Goal: Information Seeking & Learning: Learn about a topic

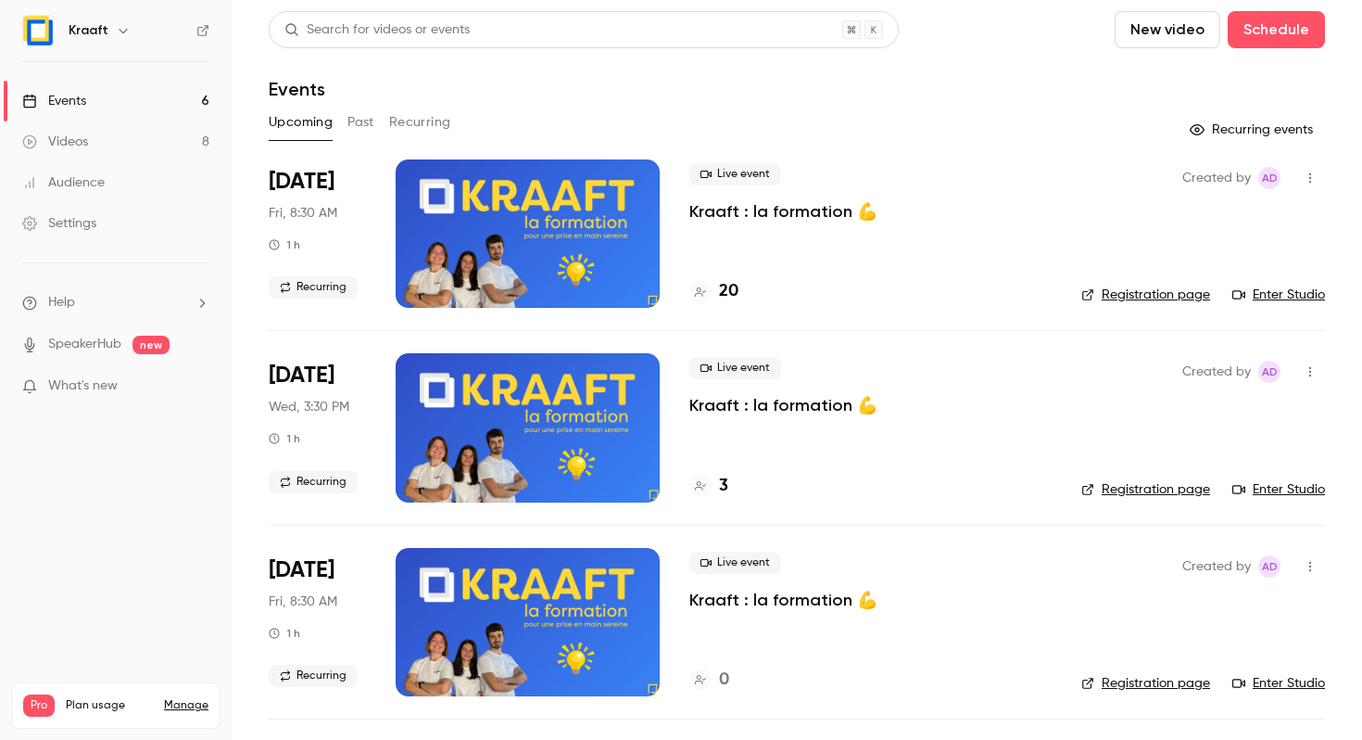
click at [148, 146] on link "Videos 8" at bounding box center [116, 141] width 232 height 41
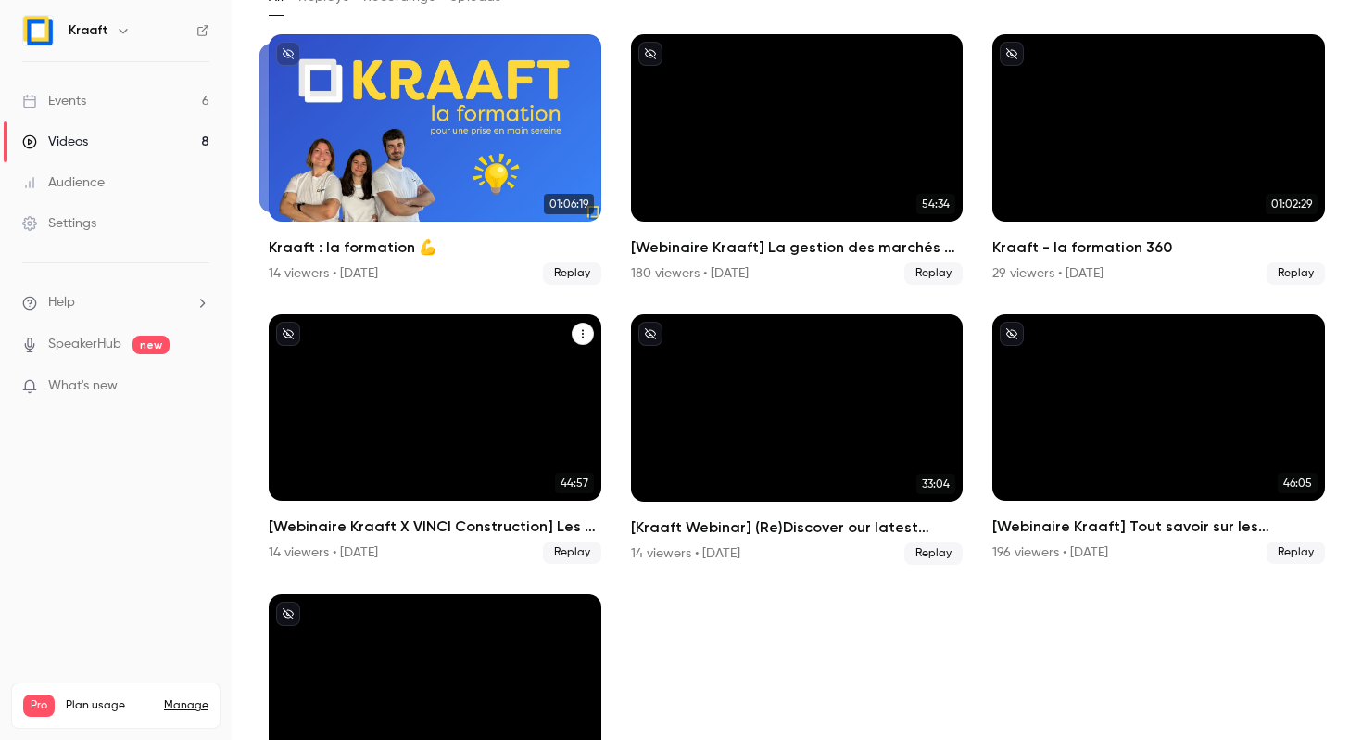
scroll to position [158, 0]
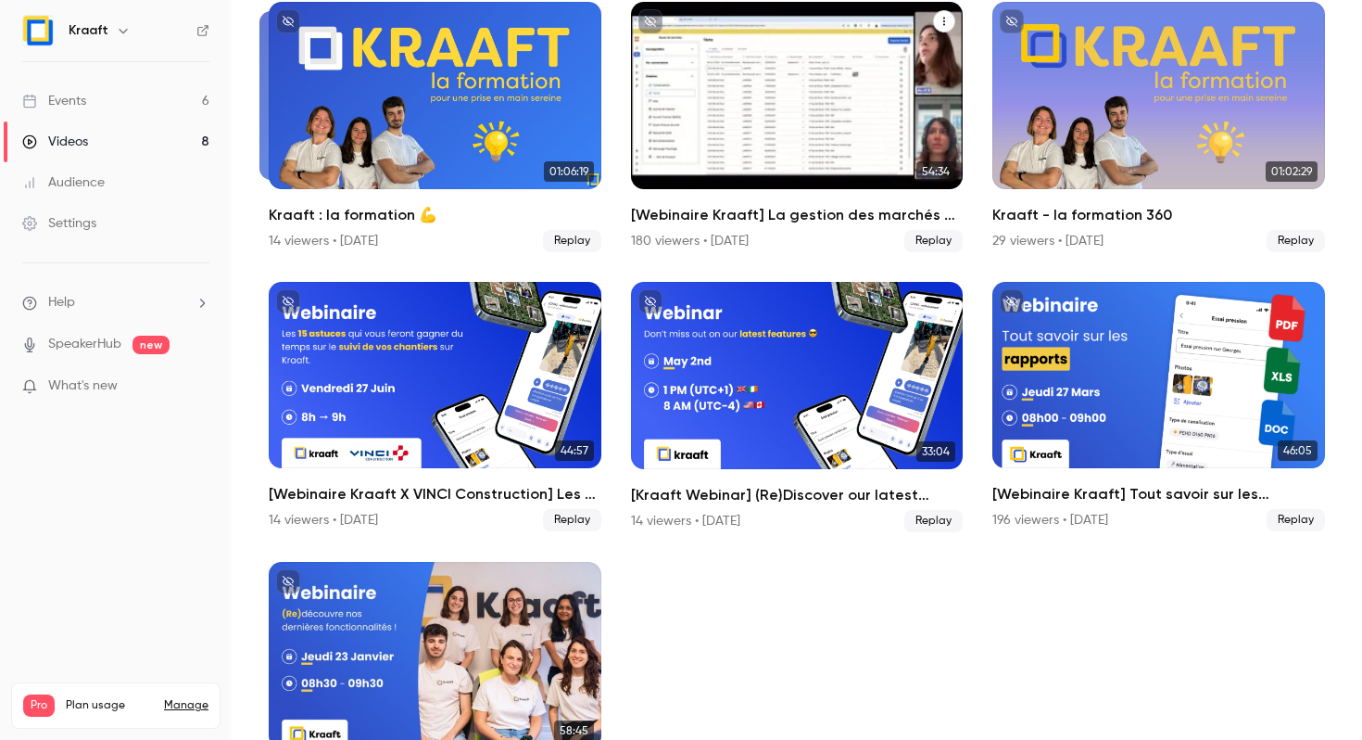
click at [793, 143] on div "[Webinaire Kraaft] La gestion des marchés à bons de commande et des petites int…" at bounding box center [797, 95] width 333 height 187
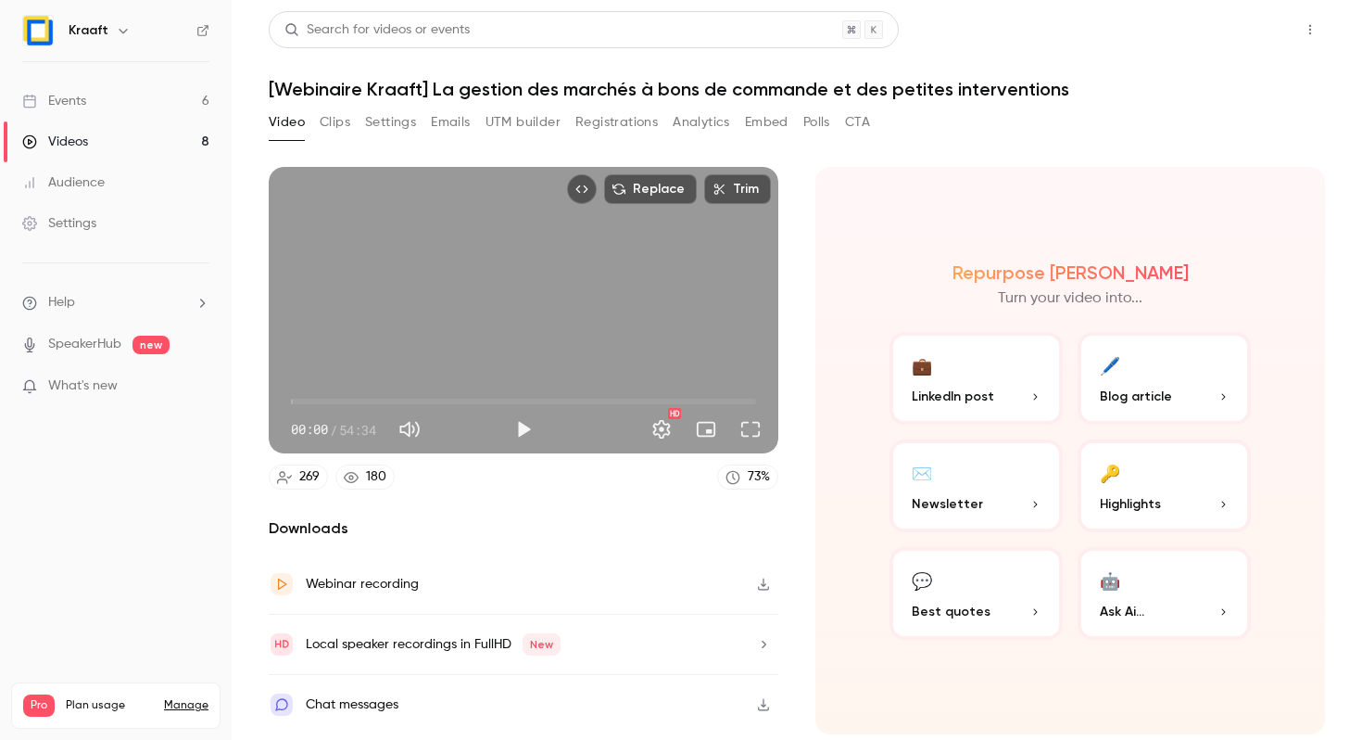
click at [1259, 40] on button "Share" at bounding box center [1244, 29] width 73 height 37
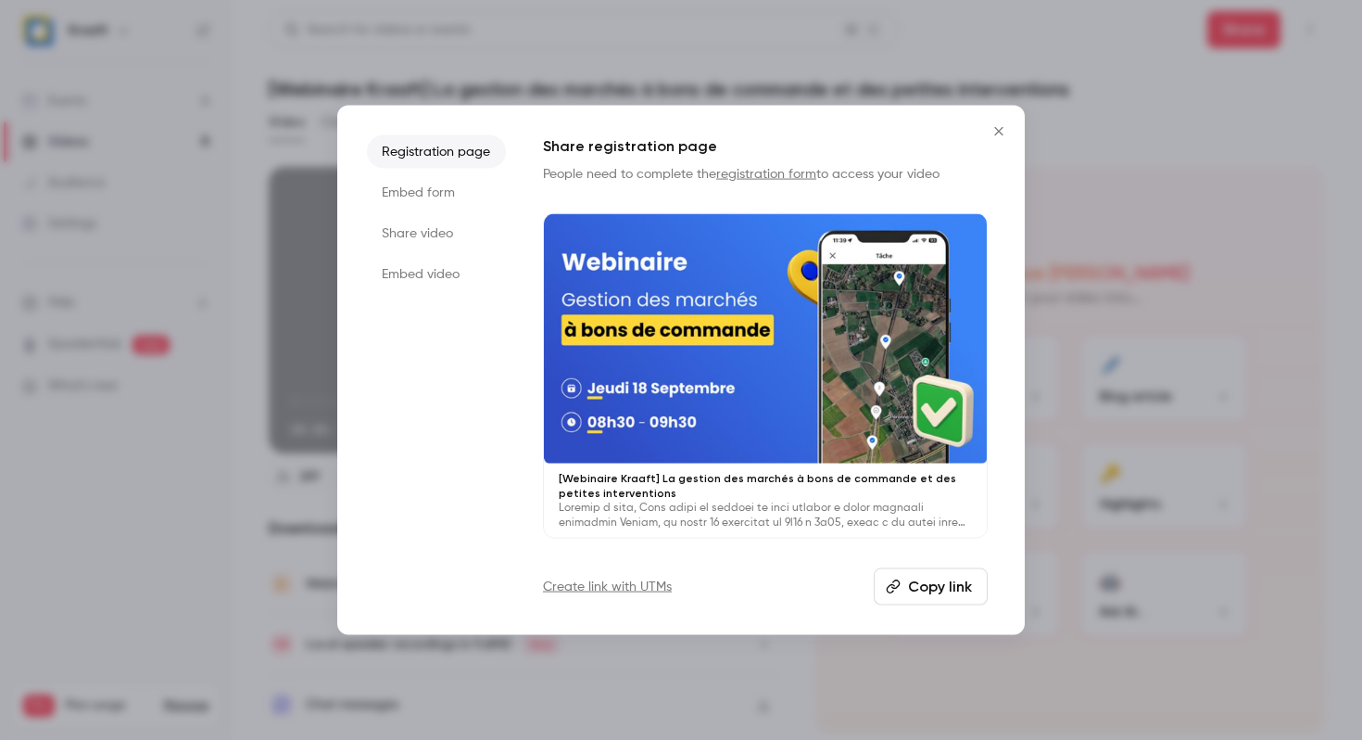
click at [430, 231] on li "Share video" at bounding box center [436, 233] width 139 height 33
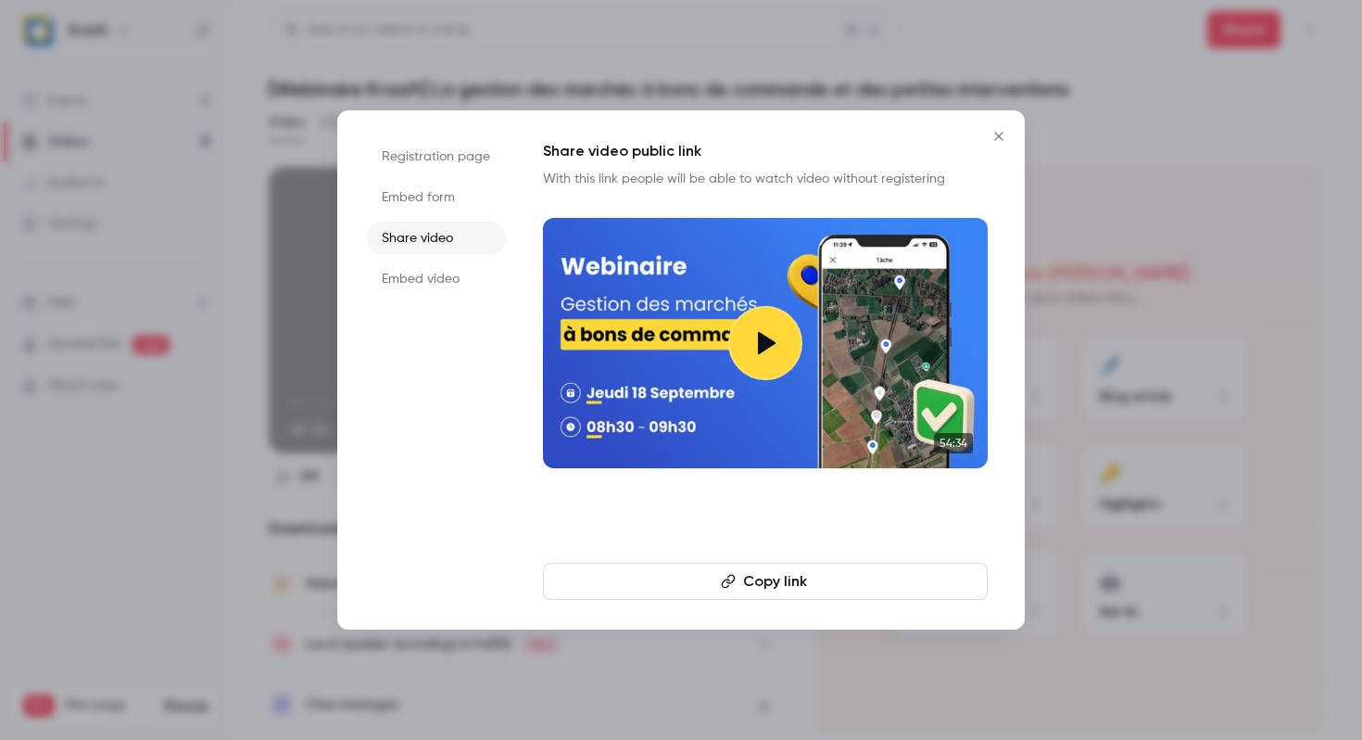
click at [729, 581] on icon "button" at bounding box center [728, 581] width 15 height 15
click at [996, 133] on icon "Close" at bounding box center [998, 136] width 8 height 8
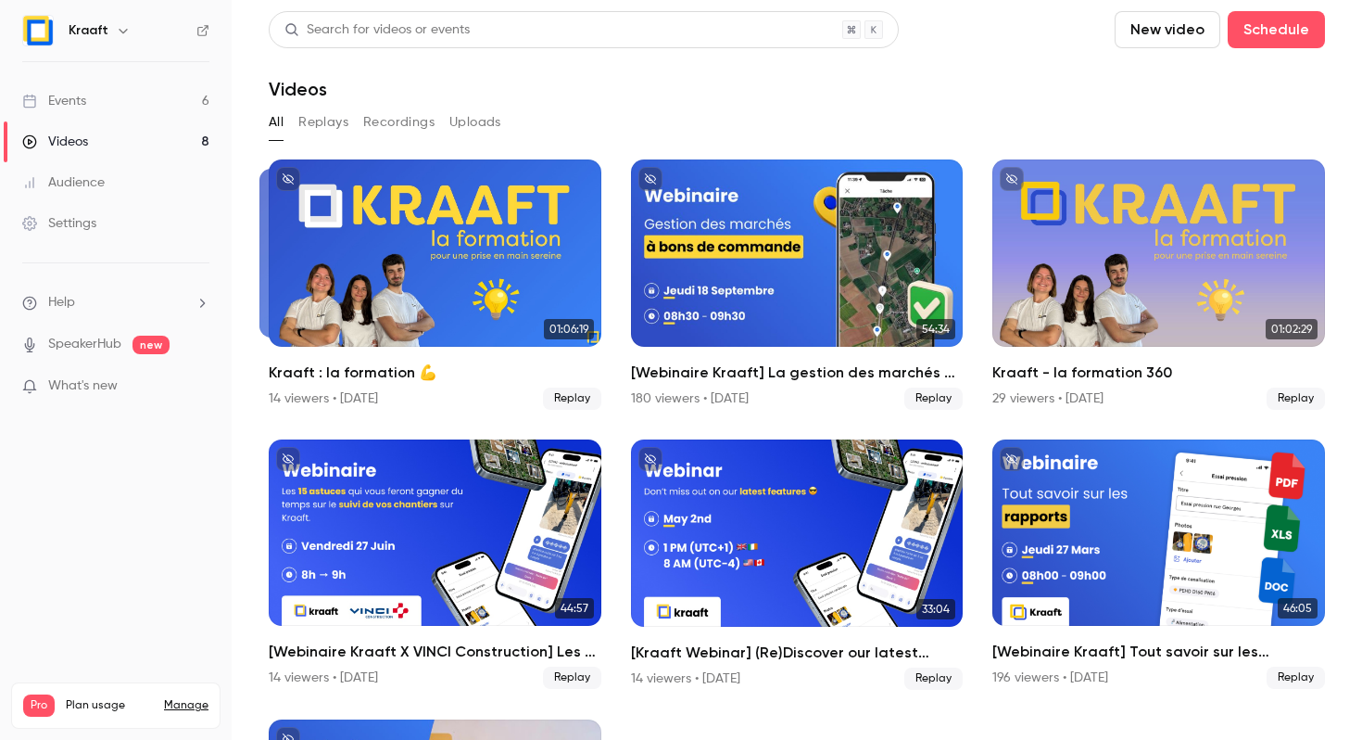
click at [155, 99] on link "Events 6" at bounding box center [116, 101] width 232 height 41
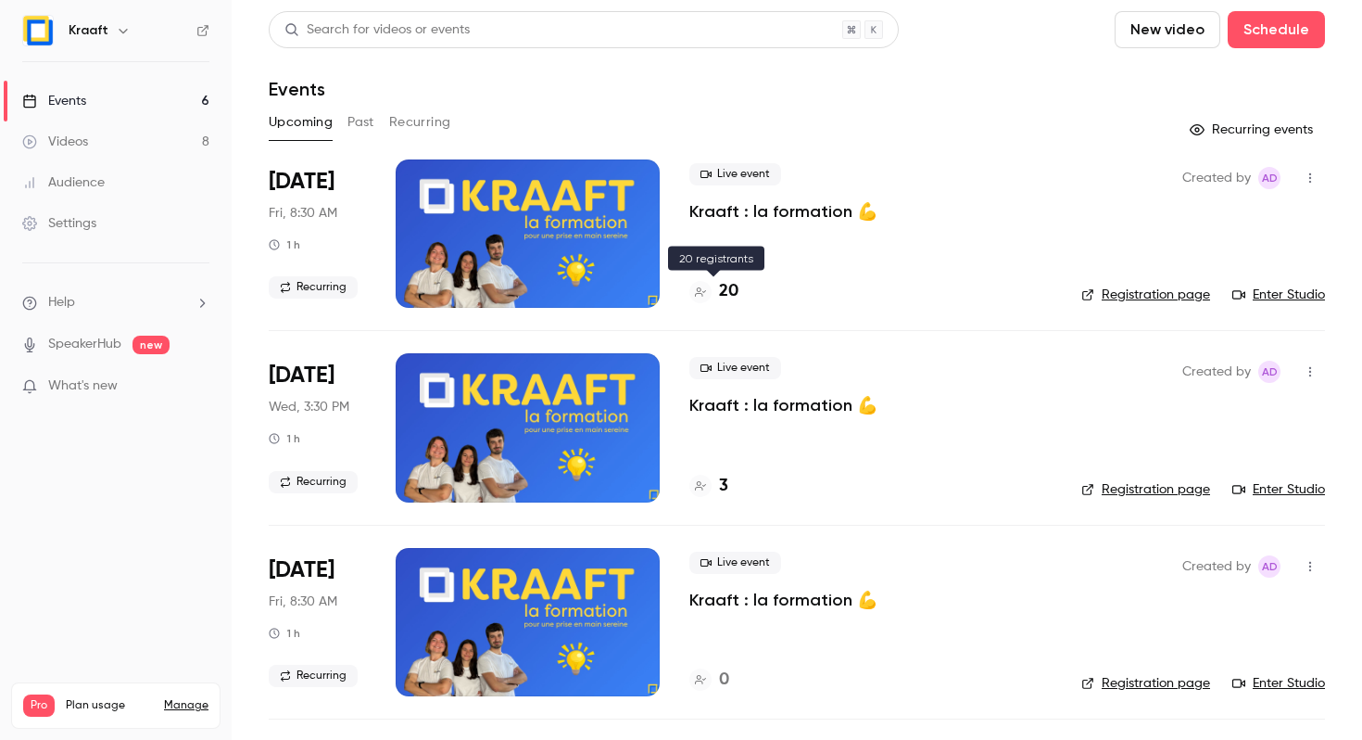
click at [736, 287] on h4 "20" at bounding box center [728, 291] width 19 height 25
click at [1126, 291] on link "Registration page" at bounding box center [1146, 294] width 129 height 19
